Goal: Information Seeking & Learning: Learn about a topic

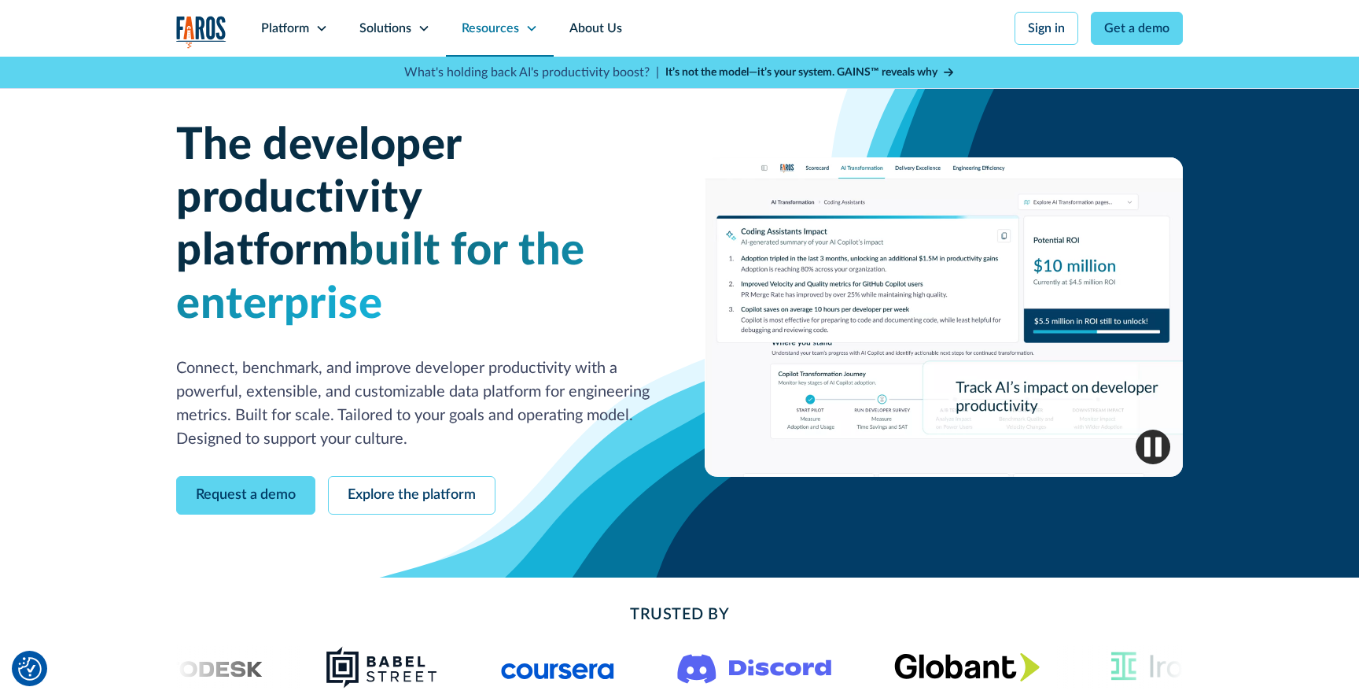
click at [522, 43] on div "Resources" at bounding box center [500, 28] width 108 height 57
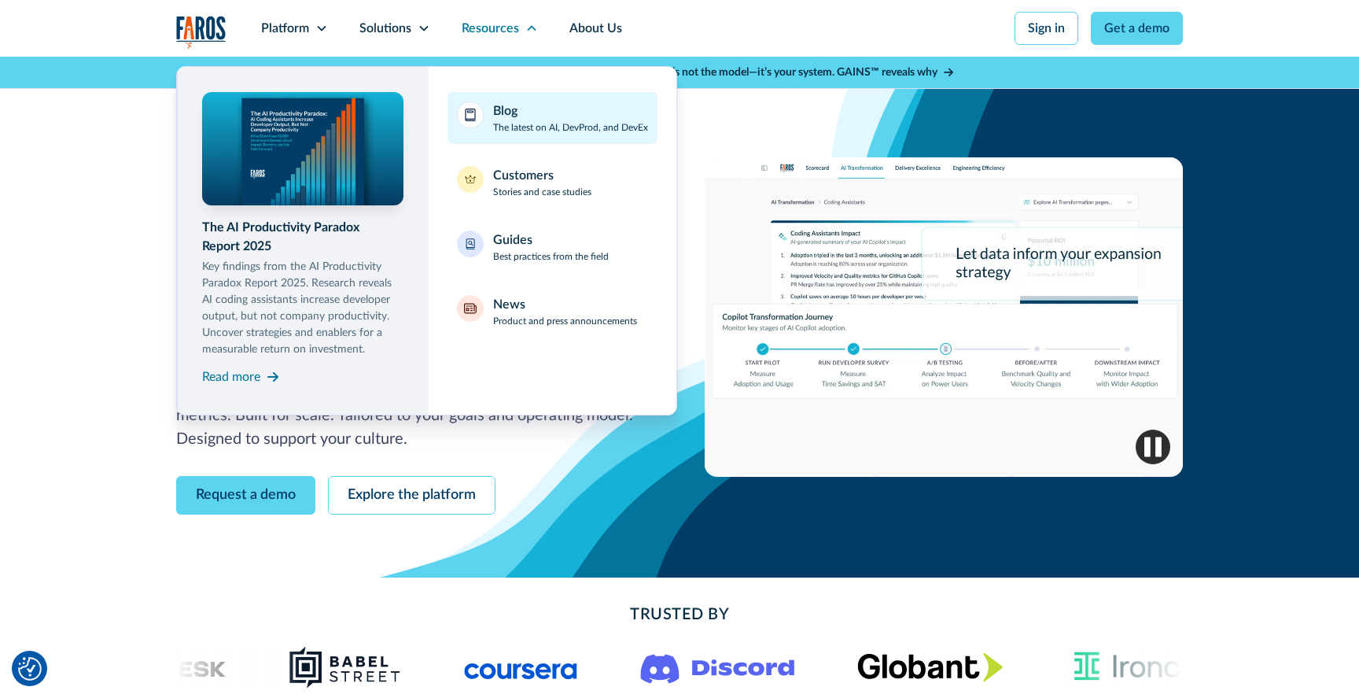
click at [509, 112] on div "Blog" at bounding box center [505, 110] width 24 height 19
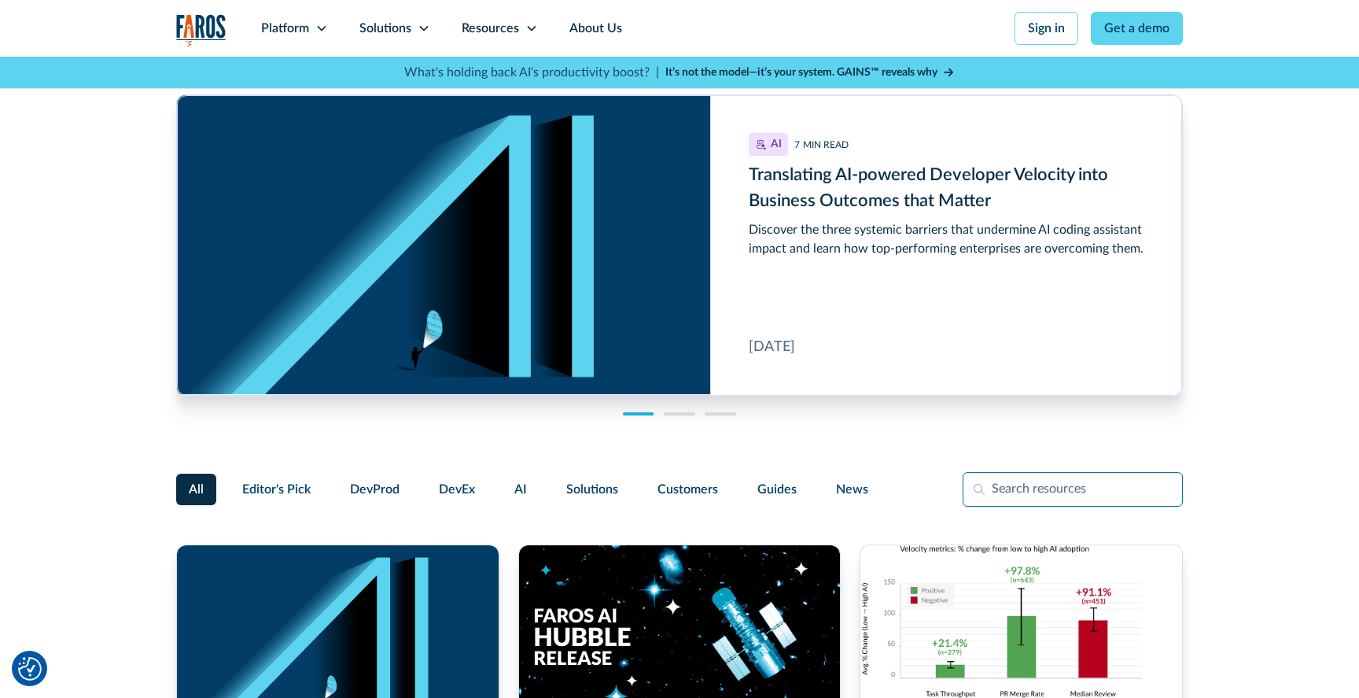
click at [1049, 499] on input "Filter Form" at bounding box center [1073, 489] width 220 height 35
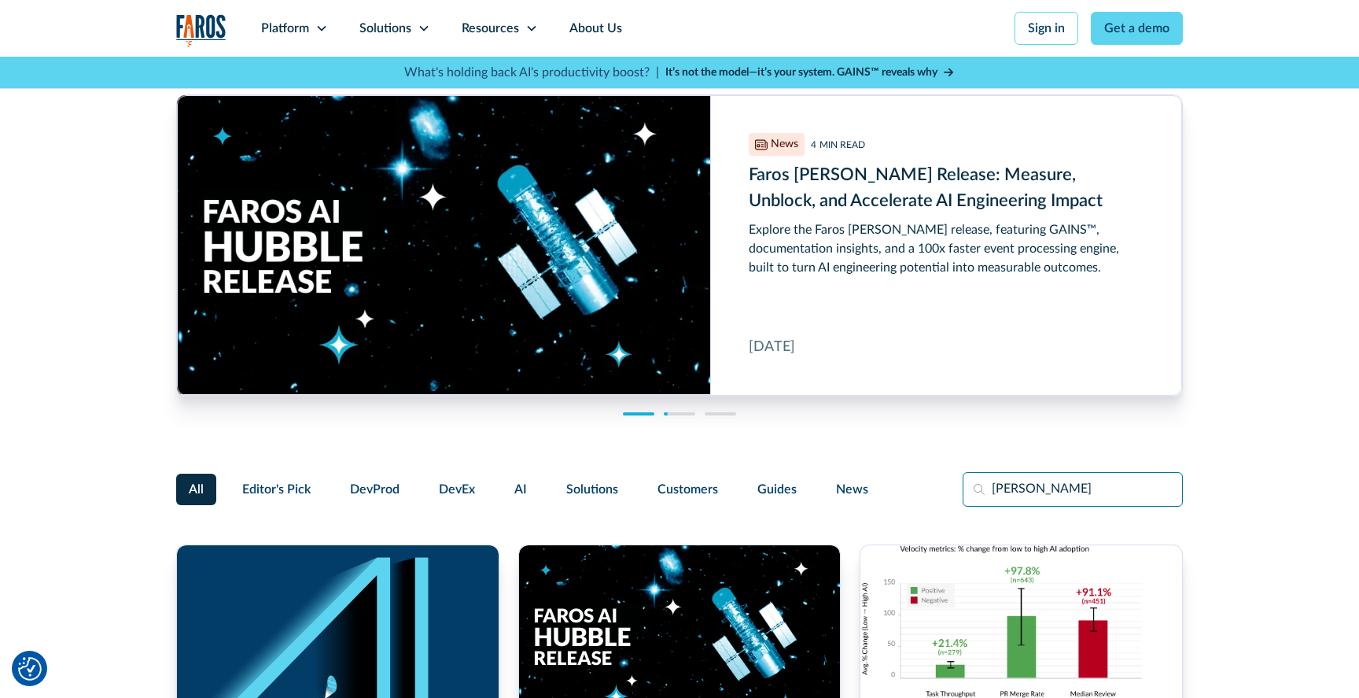
type input "dora"
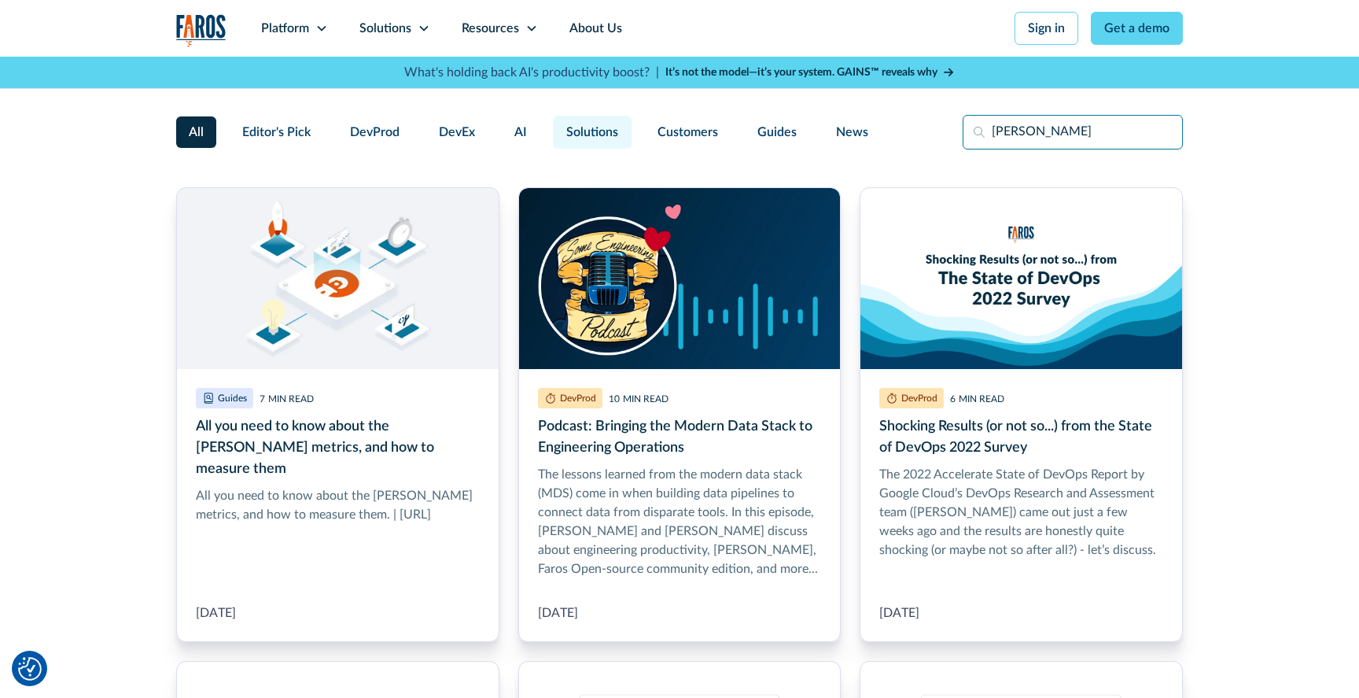
scroll to position [358, 0]
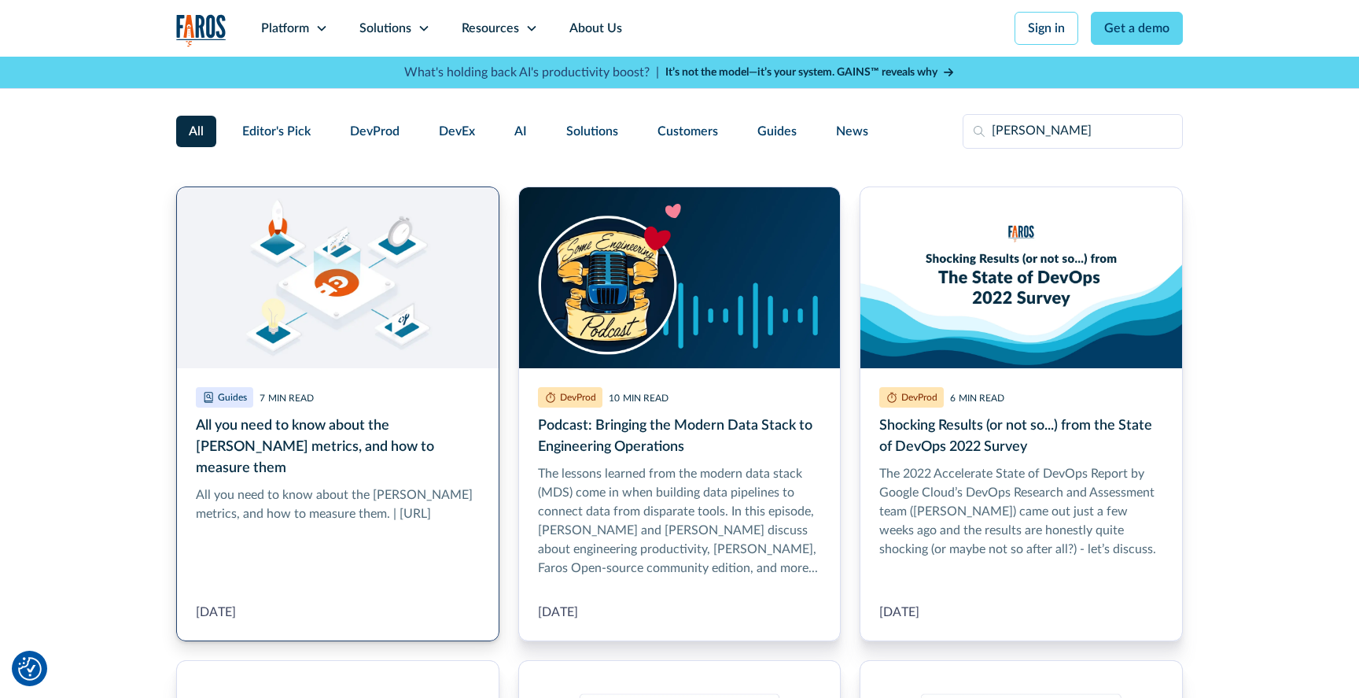
click at [297, 276] on link "All you need to know about the DORA metrics, and how to measure them" at bounding box center [337, 413] width 323 height 455
